Goal: Task Accomplishment & Management: Manage account settings

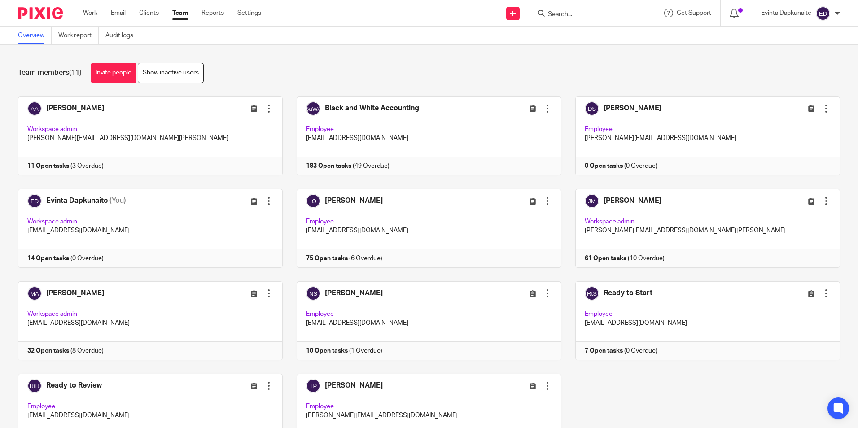
click at [553, 13] on input "Search" at bounding box center [587, 15] width 81 height 8
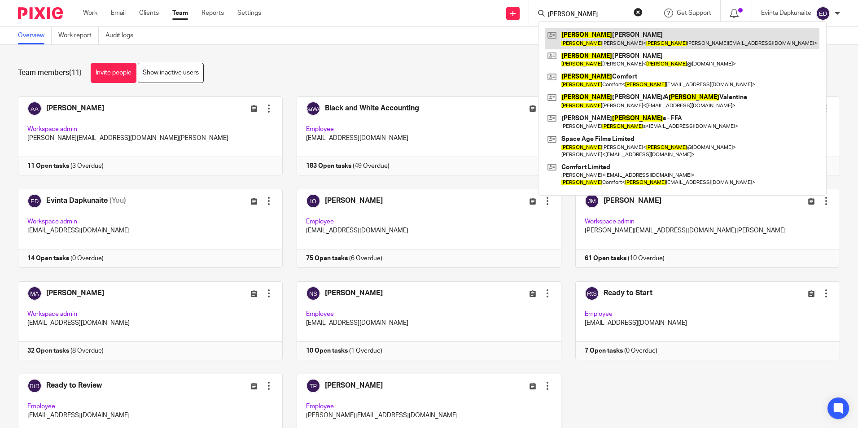
type input "[PERSON_NAME]"
click at [579, 35] on link at bounding box center [682, 38] width 274 height 21
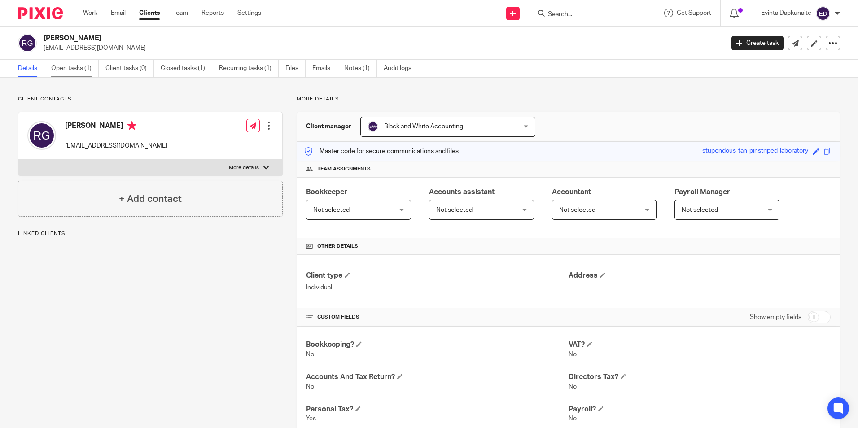
click at [78, 69] on link "Open tasks (1)" at bounding box center [75, 68] width 48 height 17
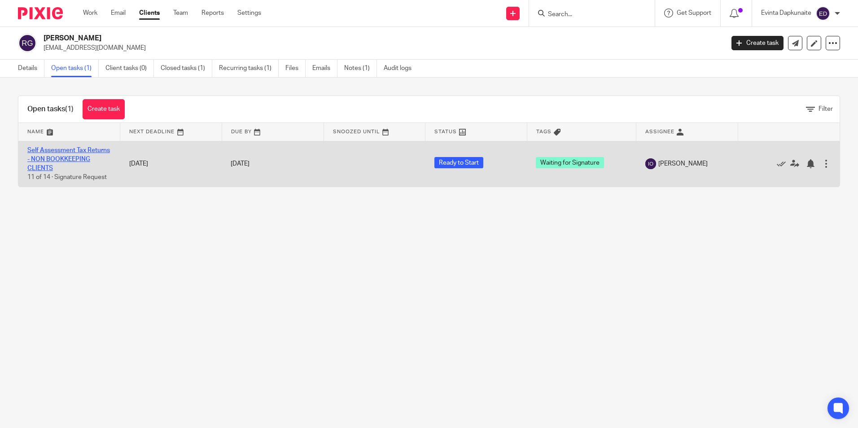
click at [59, 157] on link "Self Assessment Tax Returns - NON BOOKKEEPING CLIENTS" at bounding box center [68, 159] width 83 height 25
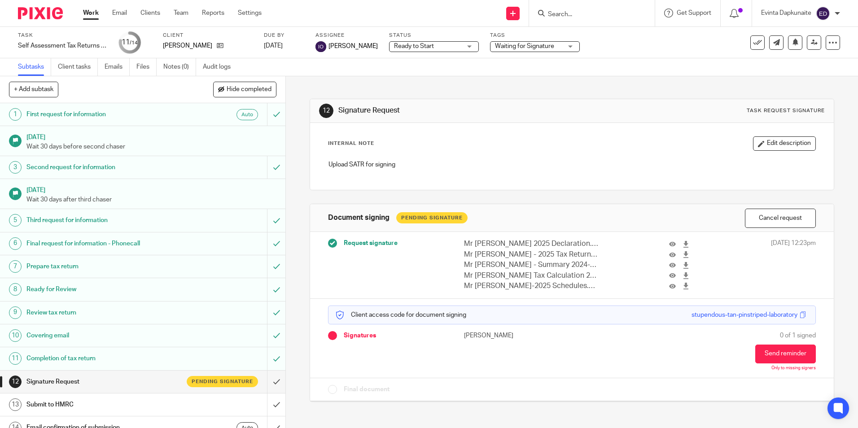
scroll to position [12, 0]
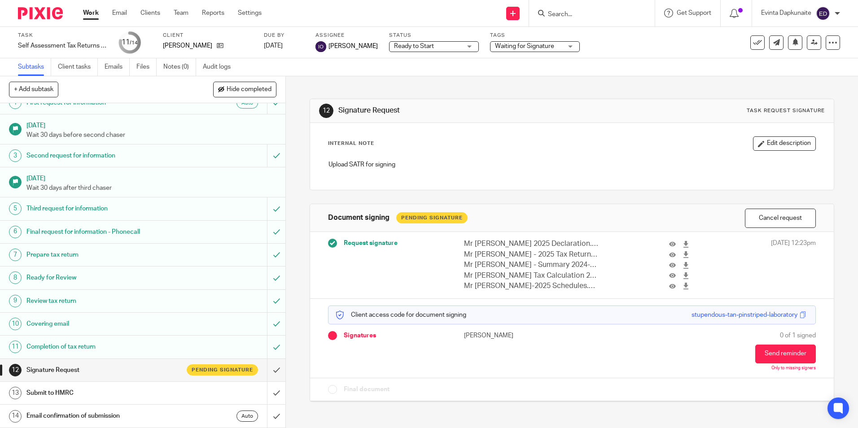
click at [580, 15] on input "Search" at bounding box center [587, 15] width 81 height 8
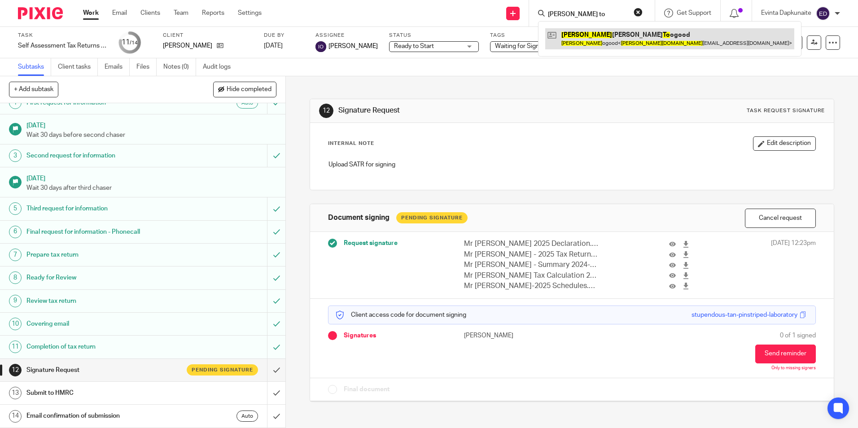
type input "alan to"
click at [592, 32] on link at bounding box center [669, 38] width 249 height 21
click at [586, 35] on link at bounding box center [669, 38] width 249 height 21
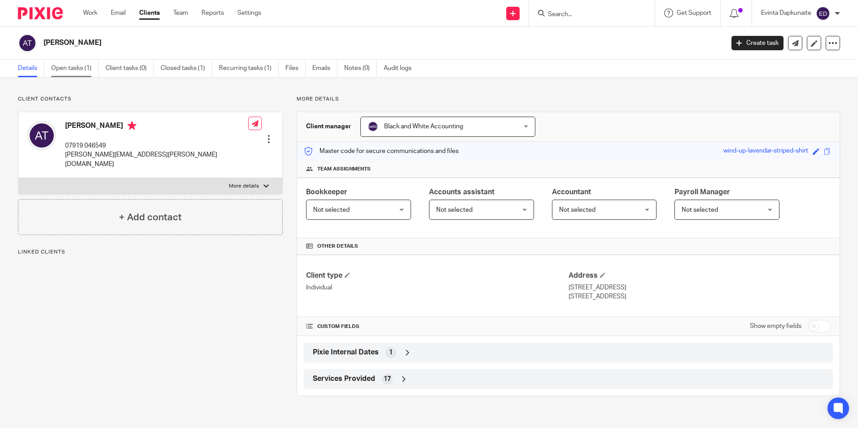
click at [53, 65] on link "Open tasks (1)" at bounding box center [75, 68] width 48 height 17
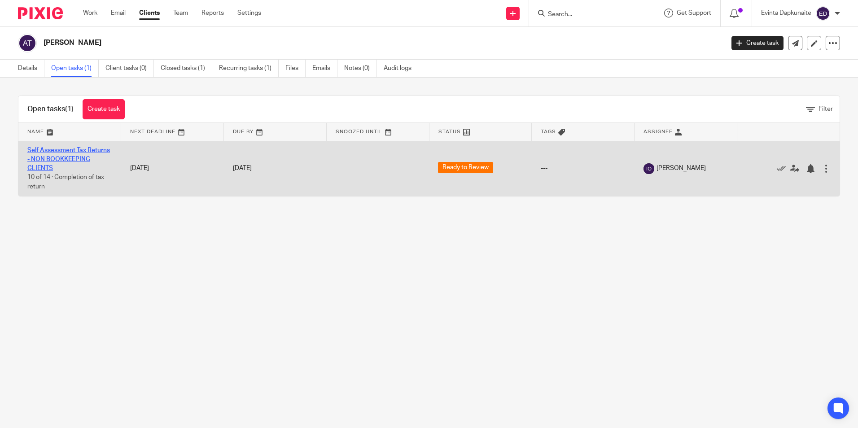
click at [71, 165] on link "Self Assessment Tax Returns - NON BOOKKEEPING CLIENTS" at bounding box center [68, 159] width 83 height 25
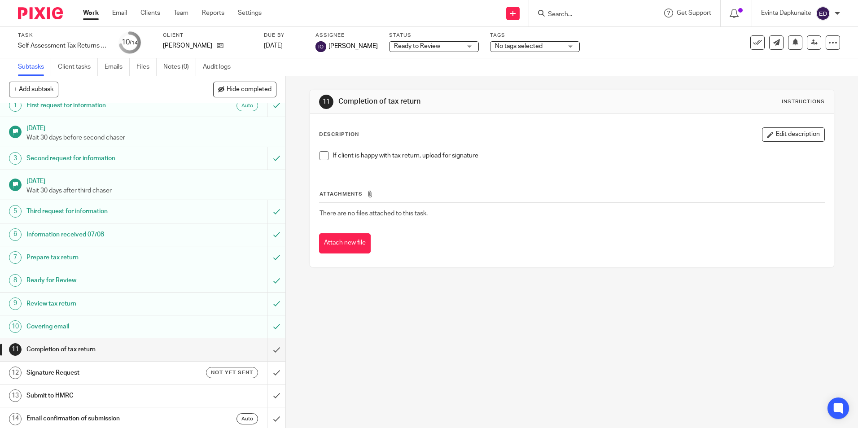
scroll to position [12, 0]
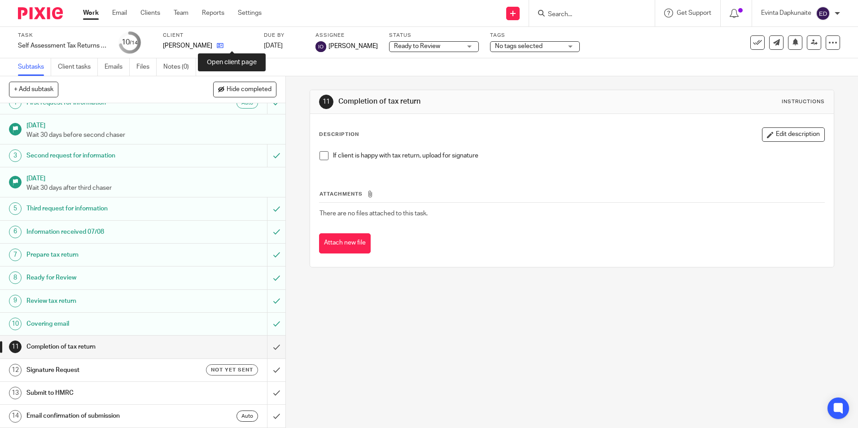
click at [223, 48] on icon at bounding box center [220, 45] width 7 height 7
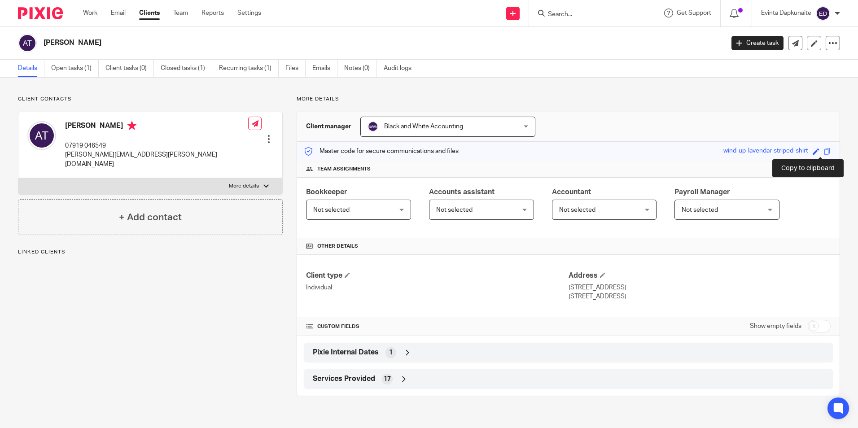
click at [824, 149] on span at bounding box center [827, 151] width 7 height 7
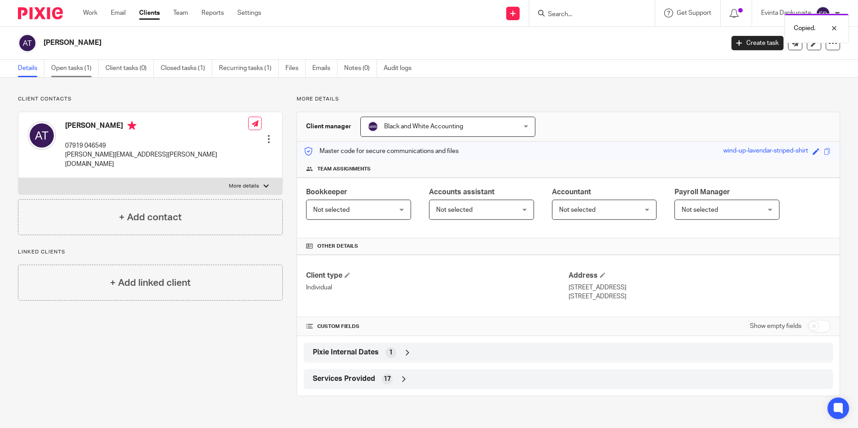
click at [63, 74] on link "Open tasks (1)" at bounding box center [75, 68] width 48 height 17
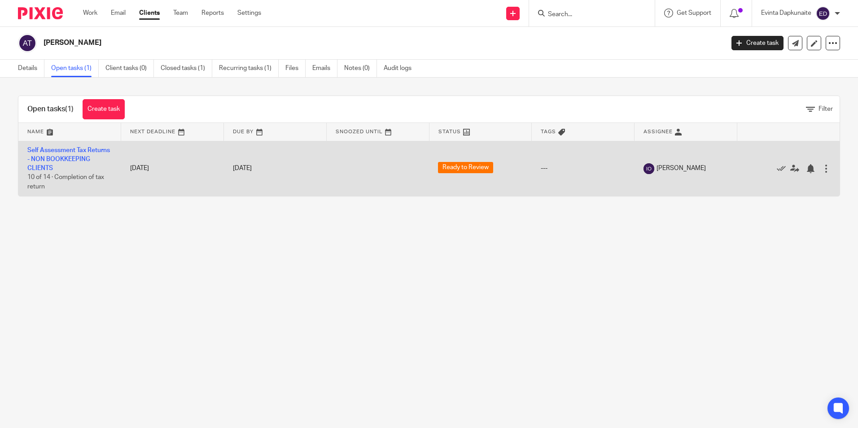
click at [71, 165] on td "Self Assessment Tax Returns - NON BOOKKEEPING CLIENTS 10 of 14 · Completion of …" at bounding box center [69, 168] width 103 height 55
click at [67, 164] on td "Self Assessment Tax Returns - NON BOOKKEEPING CLIENTS 10 of 14 · Completion of …" at bounding box center [69, 168] width 103 height 55
click at [64, 159] on link "Self Assessment Tax Returns - NON BOOKKEEPING CLIENTS" at bounding box center [68, 159] width 83 height 25
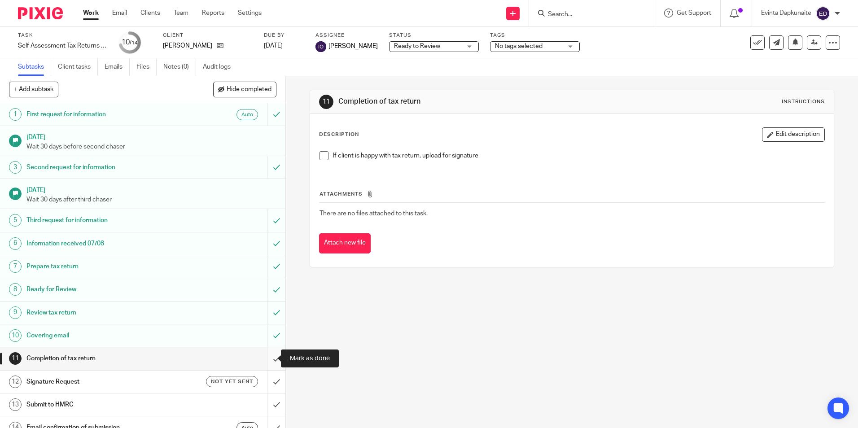
click at [264, 354] on input "submit" at bounding box center [142, 358] width 285 height 22
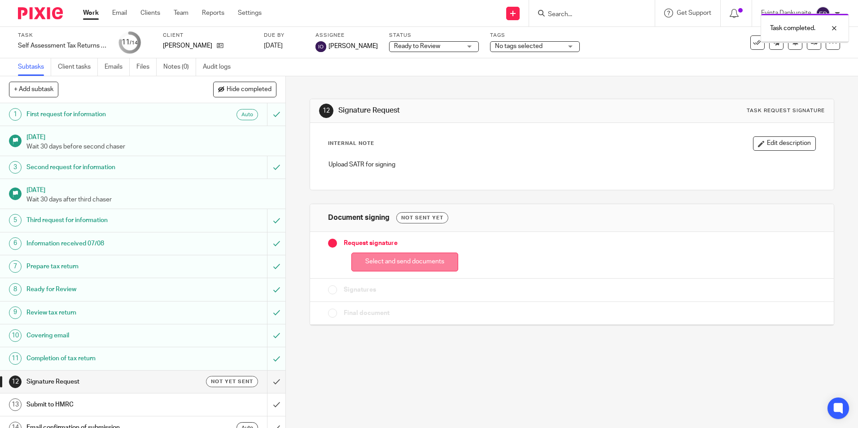
click at [379, 259] on button "Select and send documents" at bounding box center [404, 262] width 107 height 19
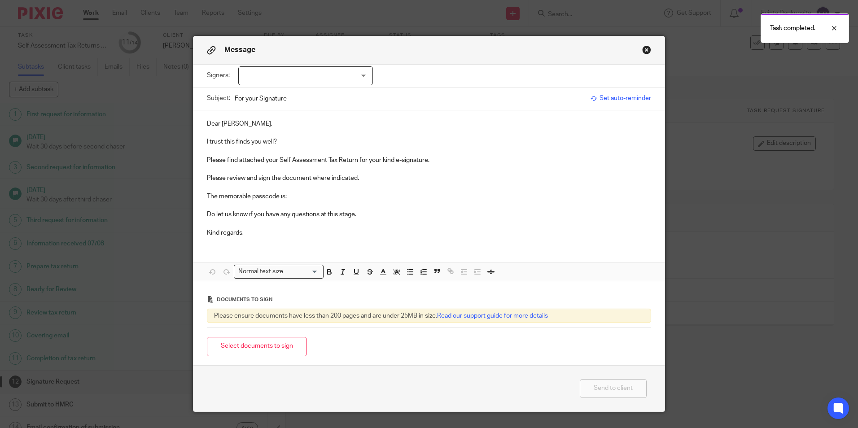
click at [343, 76] on div at bounding box center [305, 75] width 135 height 19
click at [318, 92] on li "Alan Toogood" at bounding box center [302, 94] width 134 height 18
checkbox input "true"
click at [310, 137] on p "I trust this finds you well?" at bounding box center [429, 141] width 444 height 9
click at [312, 202] on p at bounding box center [429, 205] width 444 height 9
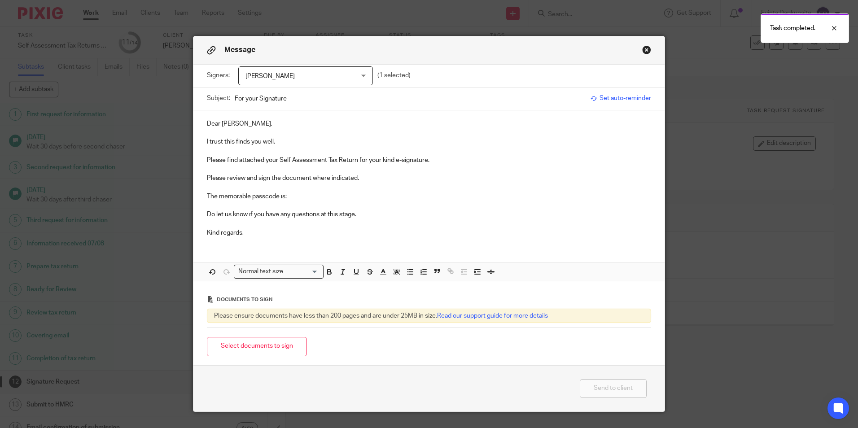
click at [314, 195] on p "The memorable passcode is:" at bounding box center [429, 196] width 444 height 9
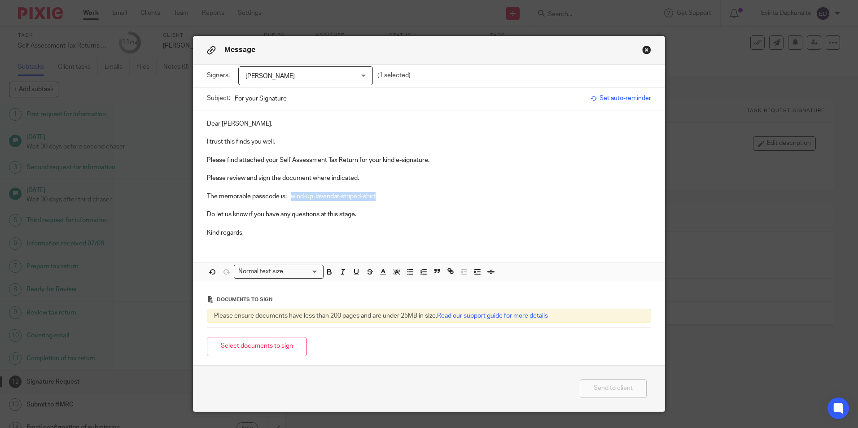
drag, startPoint x: 288, startPoint y: 197, endPoint x: 400, endPoint y: 198, distance: 111.2
click at [399, 197] on p "The memorable passcode is: wind-up-lavendar-striped-shirt" at bounding box center [429, 196] width 444 height 9
click at [326, 275] on icon "button" at bounding box center [329, 272] width 8 height 8
click at [395, 273] on line "button" at bounding box center [396, 273] width 2 height 0
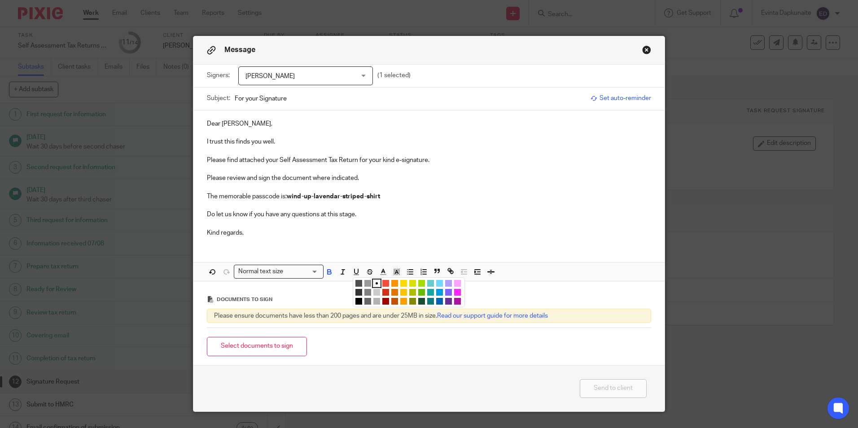
click at [402, 284] on li "color:#FCDC00" at bounding box center [403, 283] width 7 height 7
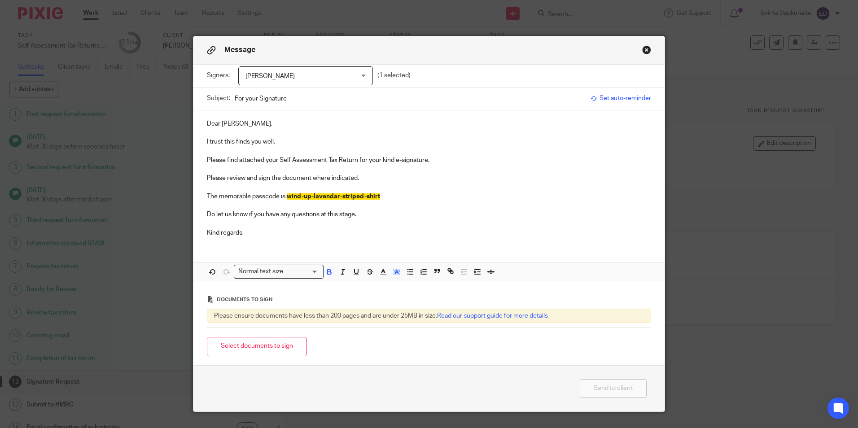
click at [383, 204] on p at bounding box center [429, 205] width 444 height 9
click at [258, 349] on button "Select documents to sign" at bounding box center [257, 346] width 100 height 19
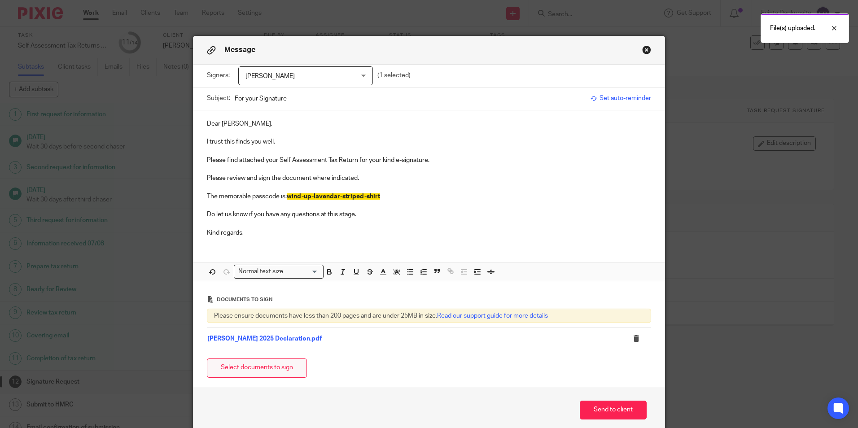
click at [247, 360] on button "Select documents to sign" at bounding box center [257, 367] width 100 height 19
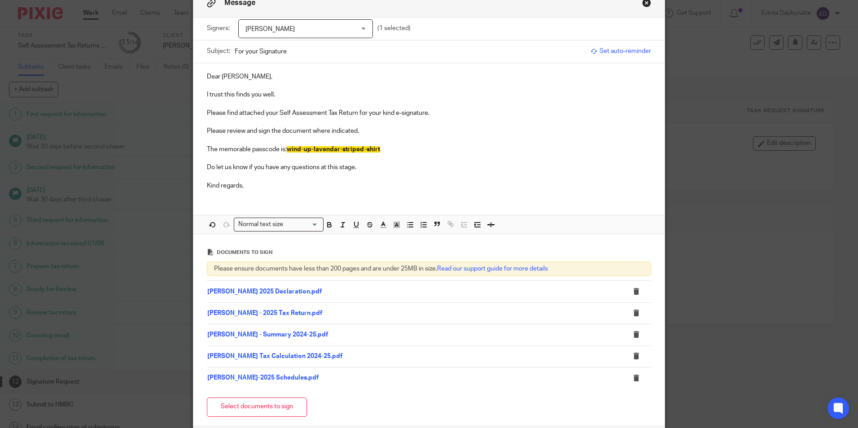
scroll to position [90, 0]
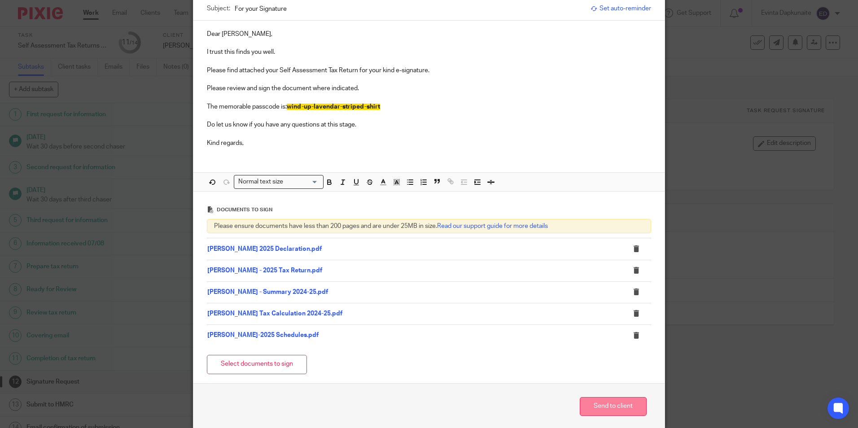
click at [591, 399] on button "Send to client" at bounding box center [613, 406] width 67 height 19
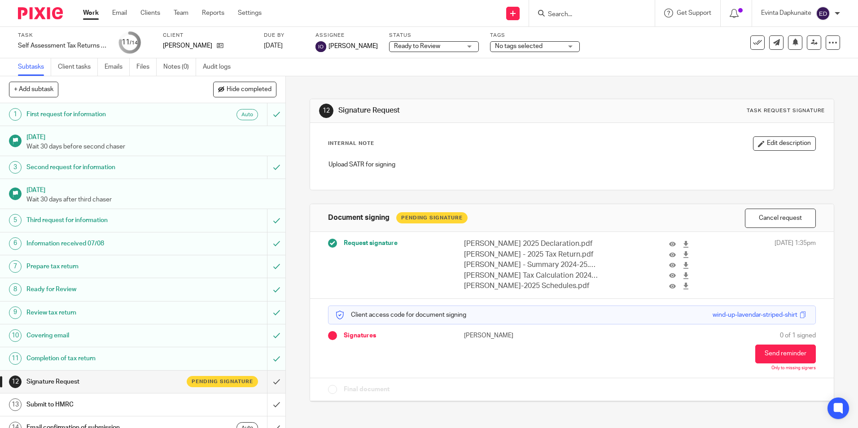
click at [460, 48] on div "Ready to Review Ready to Review" at bounding box center [434, 46] width 90 height 11
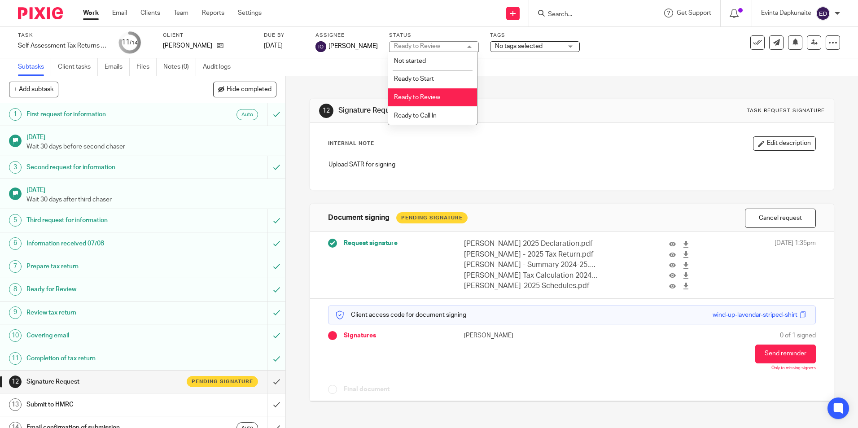
click at [517, 47] on span "No tags selected" at bounding box center [519, 46] width 48 height 6
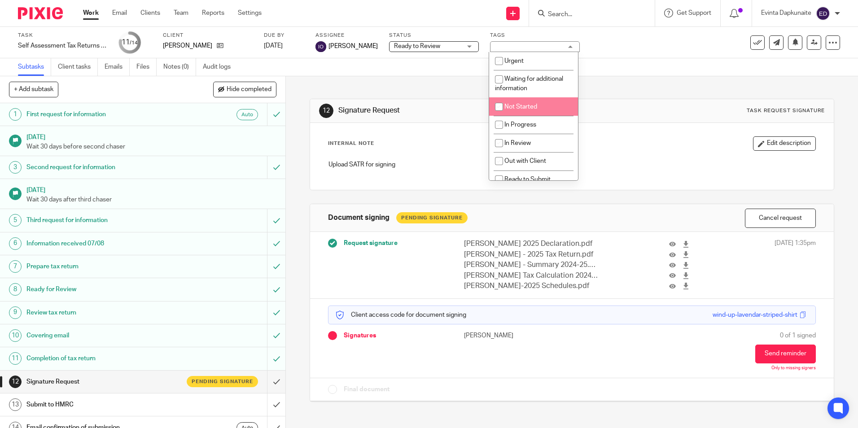
scroll to position [45, 0]
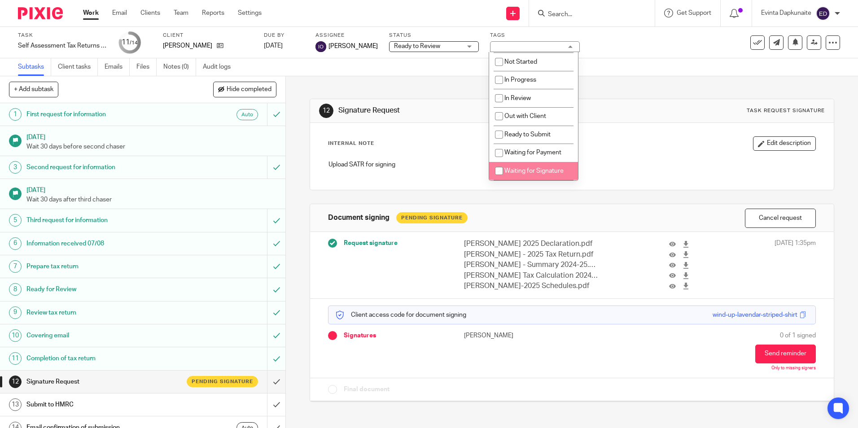
click at [532, 165] on li "Waiting for Signature" at bounding box center [533, 171] width 89 height 18
checkbox input "true"
click at [481, 148] on div "Internal Note Edit description" at bounding box center [571, 143] width 487 height 14
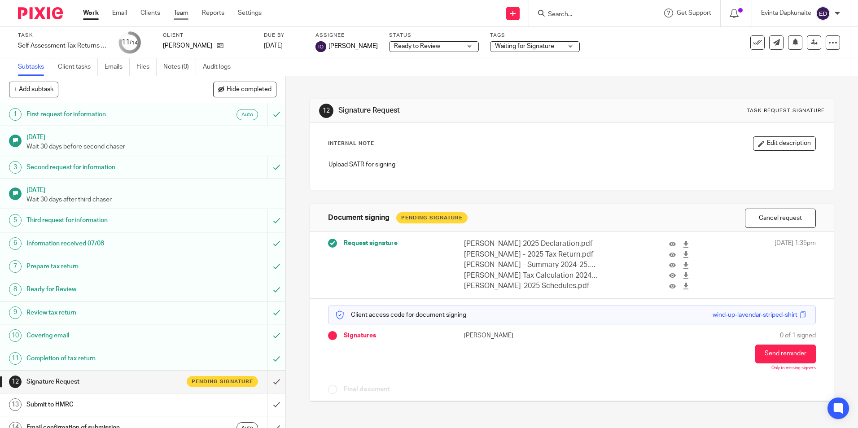
click at [181, 12] on link "Team" at bounding box center [181, 13] width 15 height 9
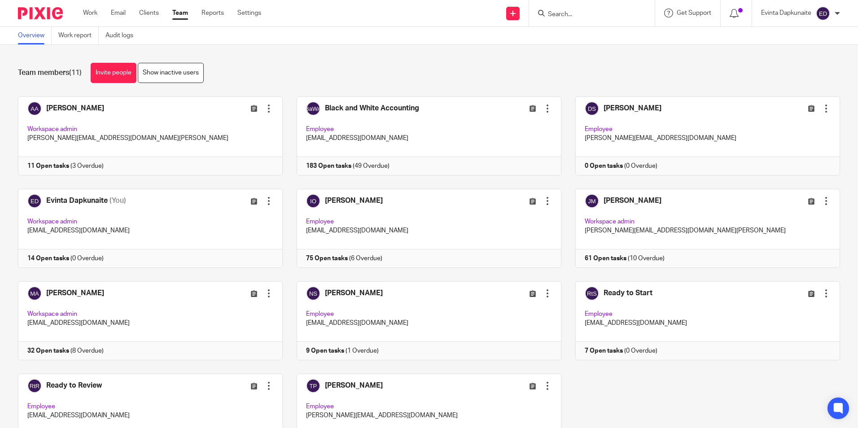
click at [241, 74] on div "Team members (11) Invite people Show inactive users" at bounding box center [429, 73] width 822 height 20
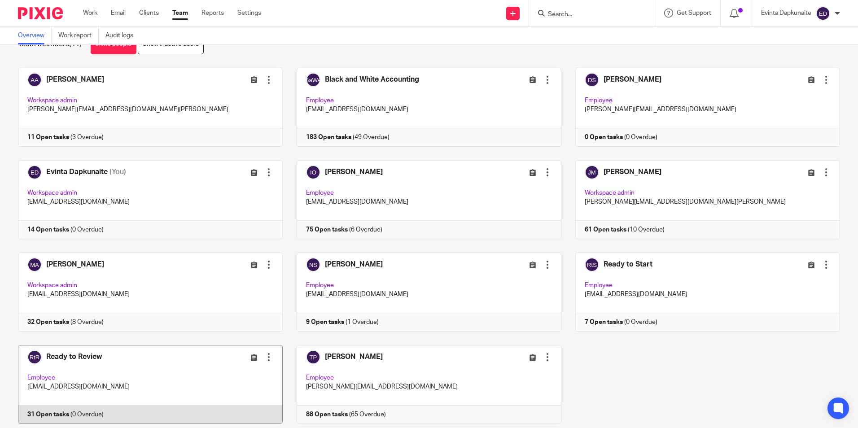
scroll to position [56, 0]
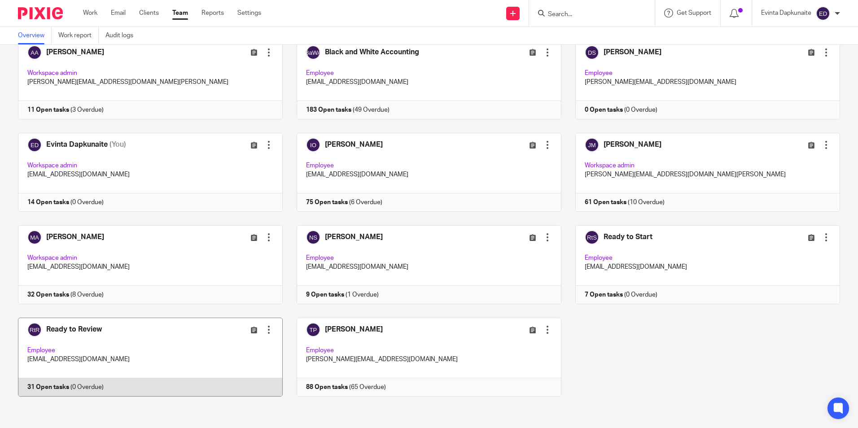
click at [97, 360] on link at bounding box center [143, 357] width 279 height 79
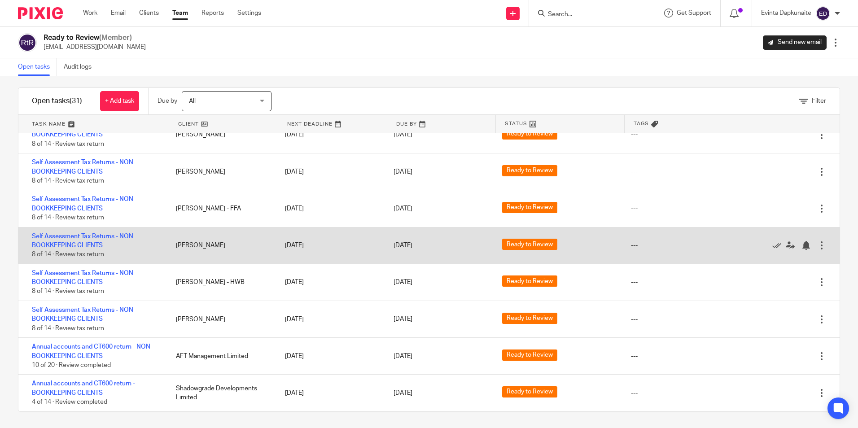
scroll to position [9, 0]
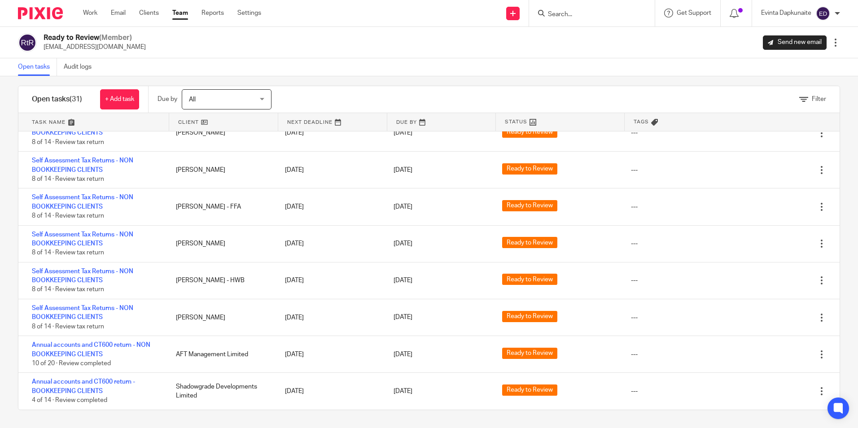
click at [181, 17] on link "Team" at bounding box center [180, 13] width 16 height 9
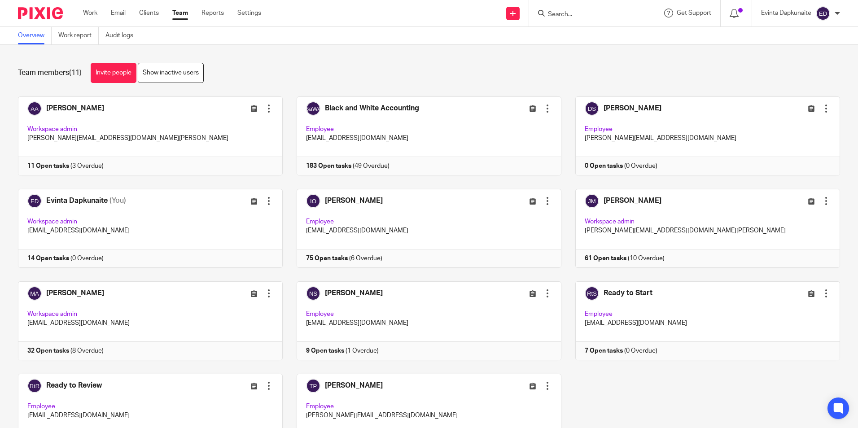
click at [593, 17] on input "Search" at bounding box center [587, 15] width 81 height 8
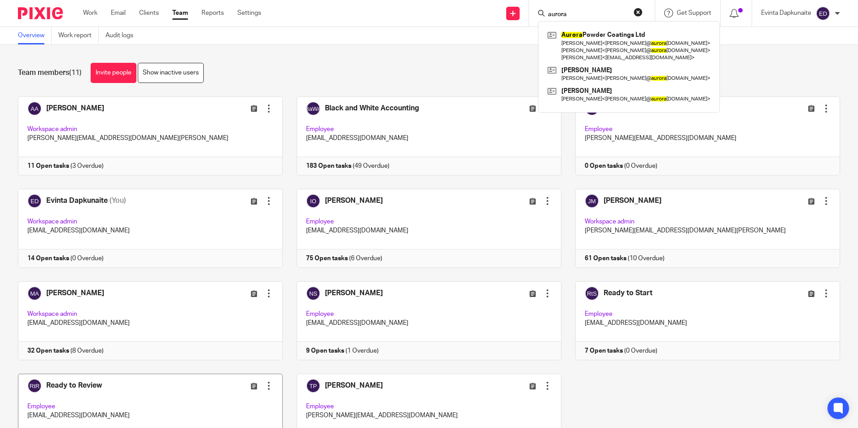
type input "aurora"
click at [596, 66] on link at bounding box center [628, 74] width 167 height 21
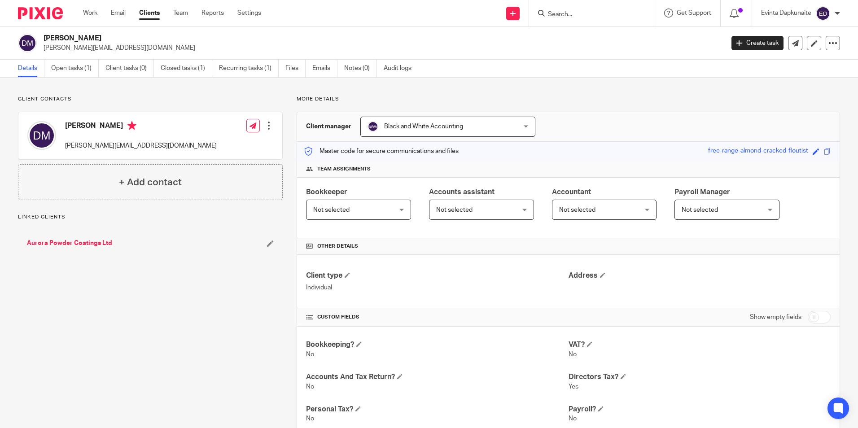
click at [100, 245] on link "Aurora Powder Coatings Ltd" at bounding box center [69, 243] width 85 height 9
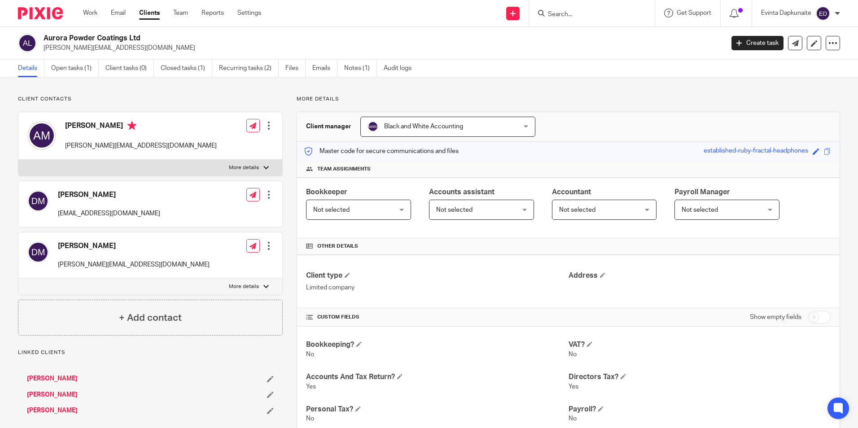
click at [248, 157] on div "[PERSON_NAME] [PERSON_NAME][EMAIL_ADDRESS][DOMAIN_NAME] Edit contact Create cli…" at bounding box center [150, 136] width 264 height 48
click at [248, 170] on p "More details" at bounding box center [244, 167] width 30 height 7
click at [18, 160] on input "More details" at bounding box center [18, 159] width 0 height 0
checkbox input "true"
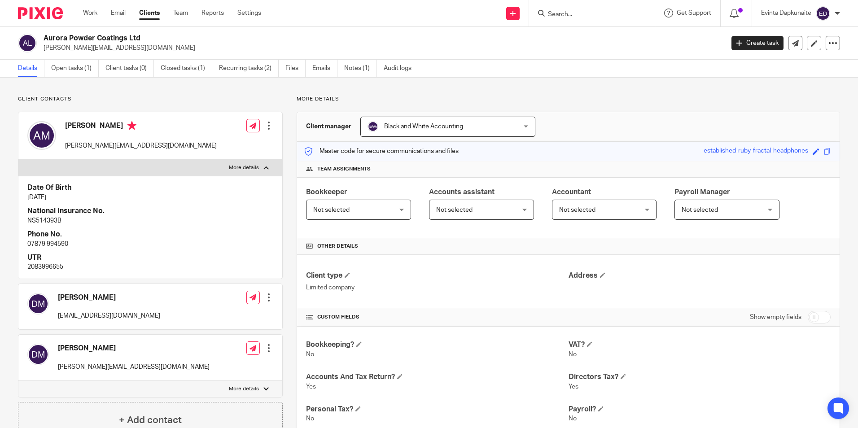
click at [565, 16] on input "Search" at bounding box center [587, 15] width 81 height 8
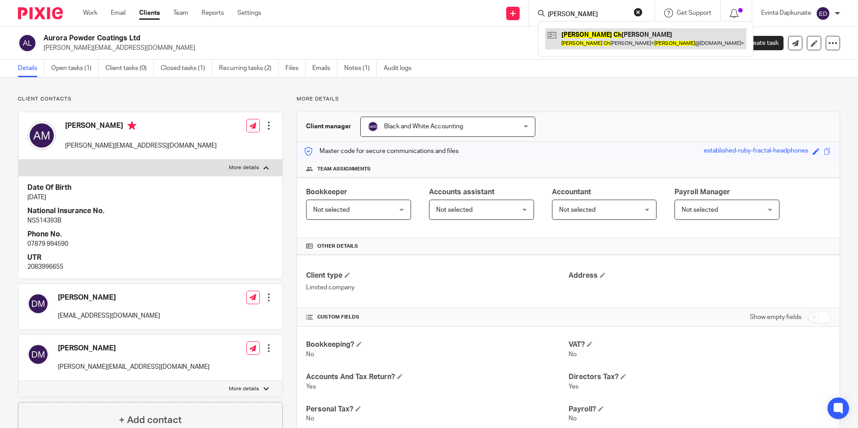
type input "adrian ch"
click at [588, 32] on link at bounding box center [645, 38] width 201 height 21
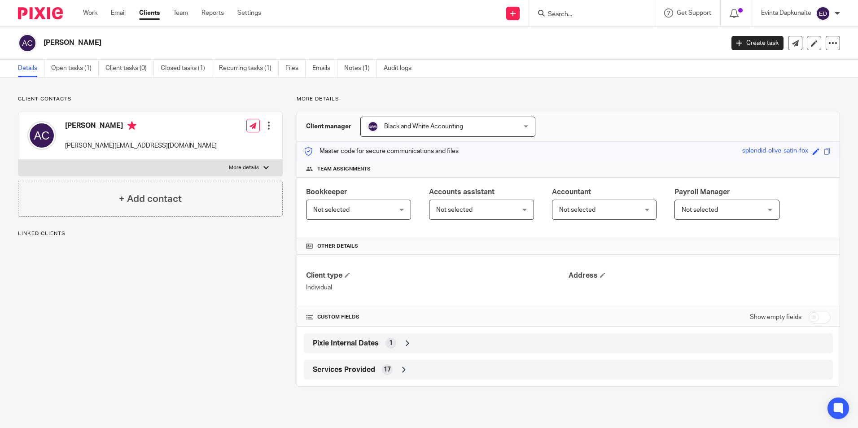
click at [56, 57] on div "Adrian Chandler Create task Update from Companies House Export data Merge Archi…" at bounding box center [429, 43] width 858 height 33
click at [60, 64] on link "Open tasks (1)" at bounding box center [75, 68] width 48 height 17
